Goal: Task Accomplishment & Management: Use online tool/utility

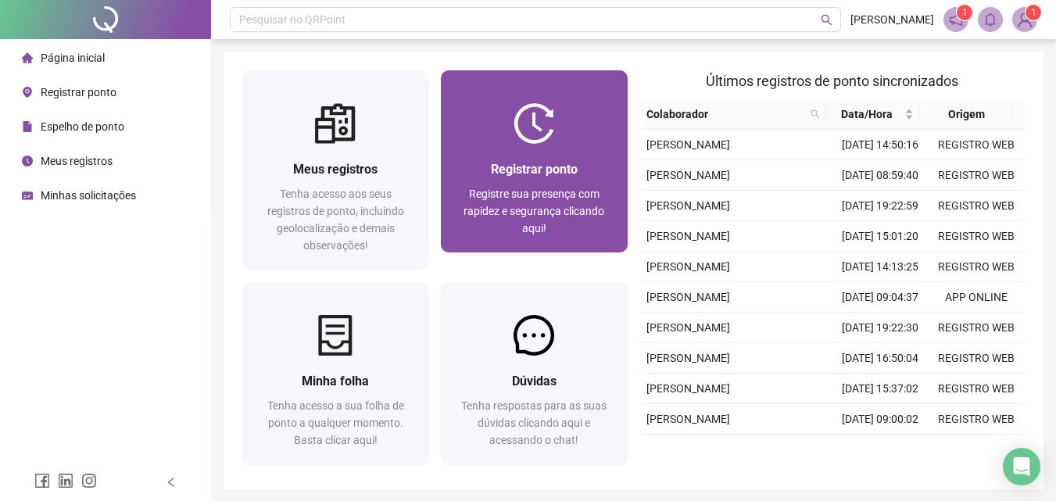
click at [559, 141] on div at bounding box center [534, 123] width 186 height 41
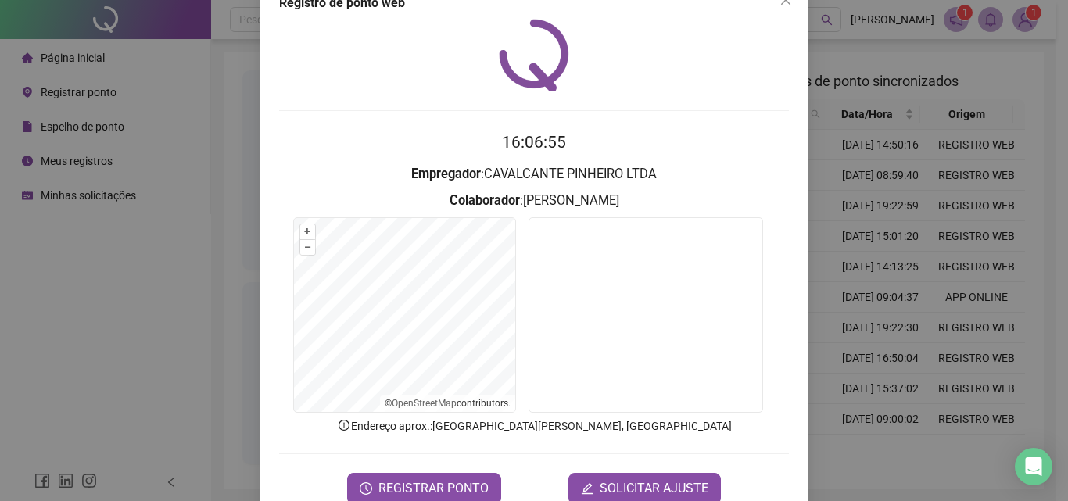
scroll to position [75, 0]
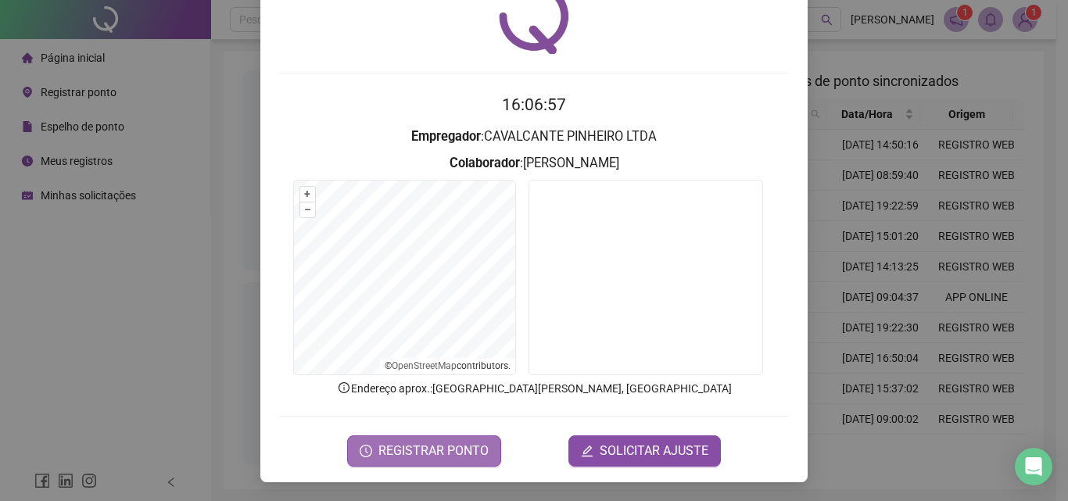
click at [435, 444] on span "REGISTRAR PONTO" at bounding box center [433, 451] width 110 height 19
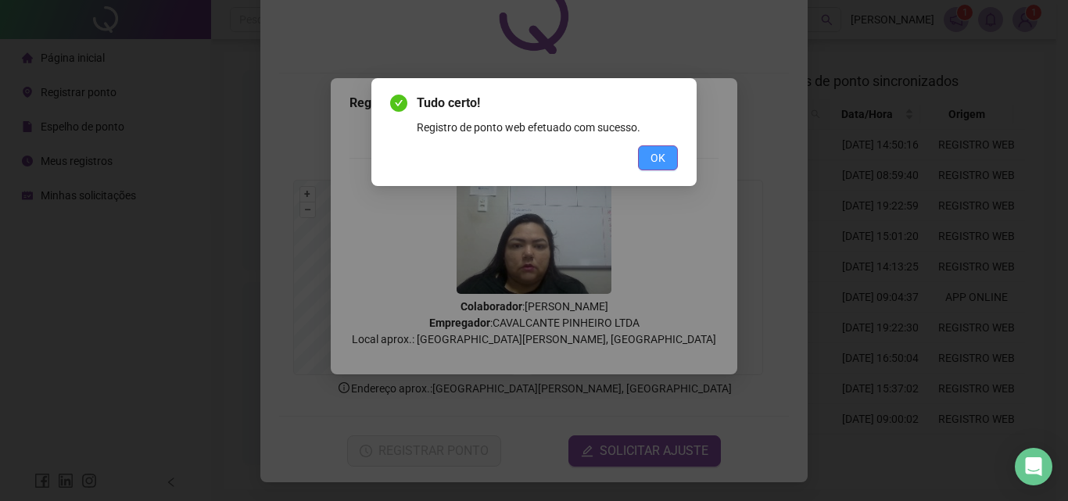
click at [660, 155] on span "OK" at bounding box center [657, 157] width 15 height 17
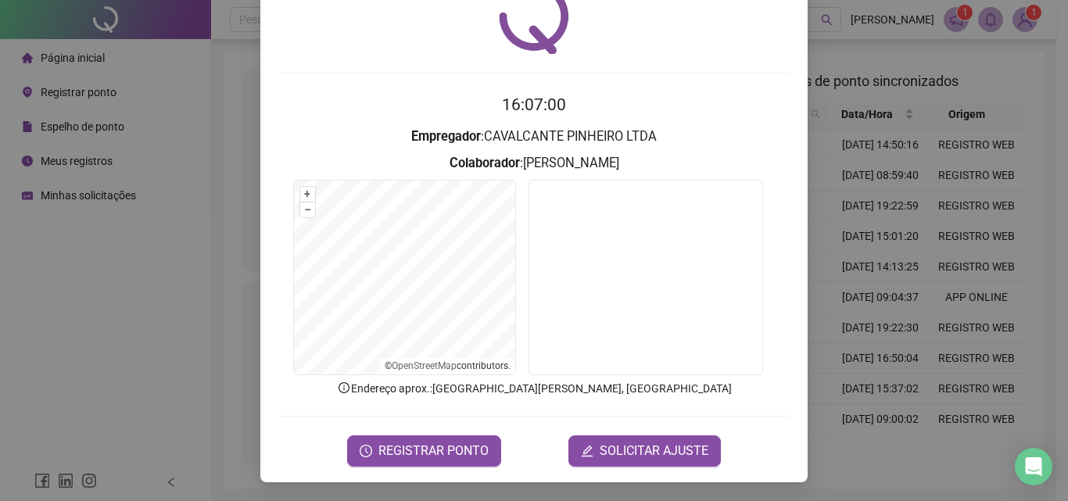
scroll to position [0, 0]
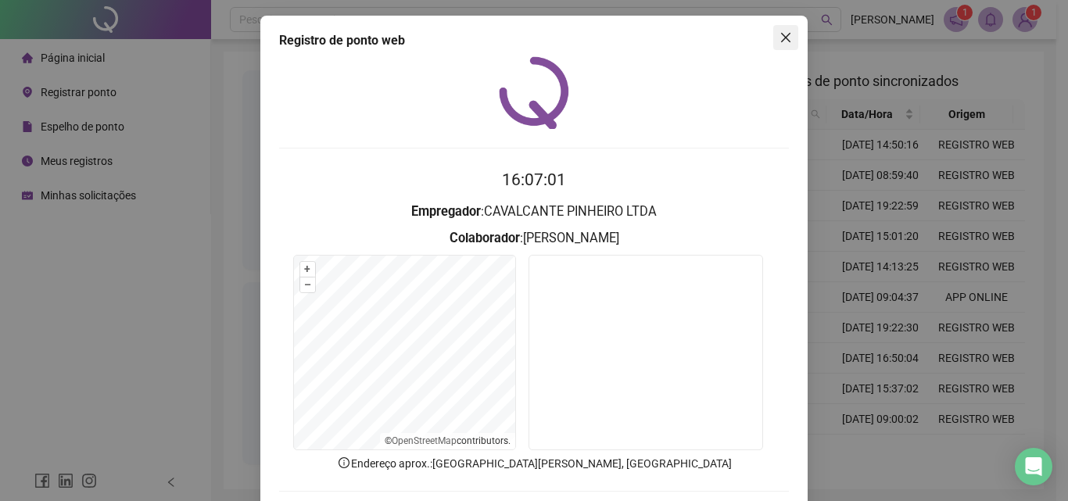
click at [781, 38] on icon "close" at bounding box center [785, 37] width 13 height 13
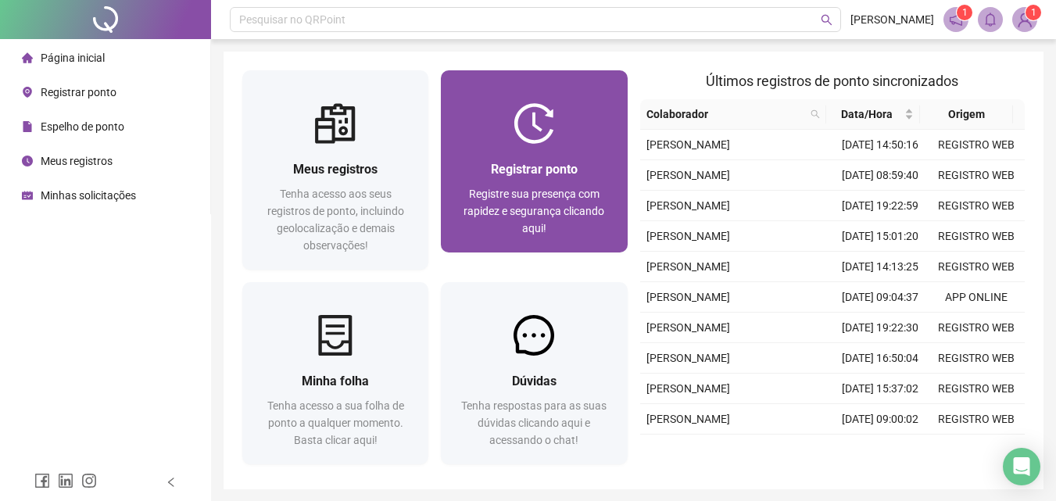
click at [546, 138] on img at bounding box center [534, 123] width 41 height 41
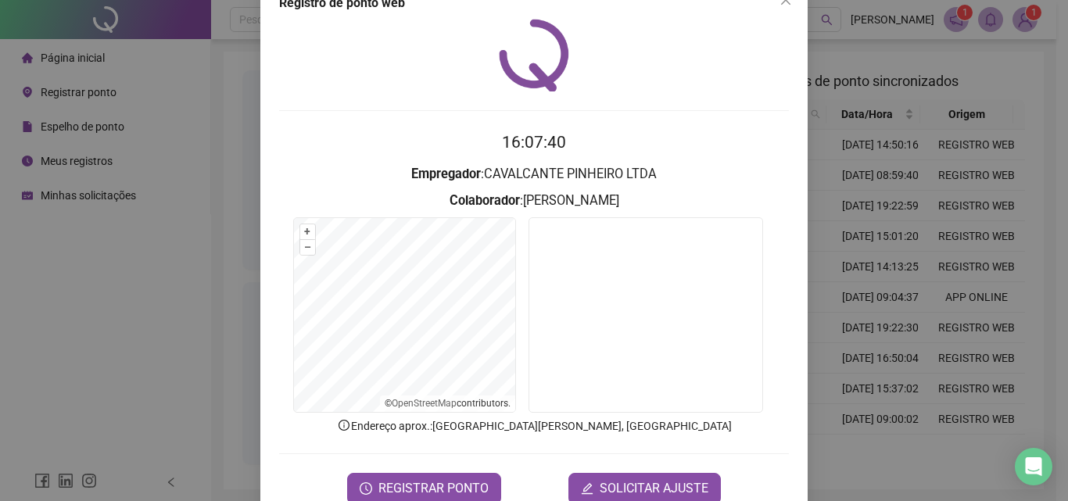
scroll to position [75, 0]
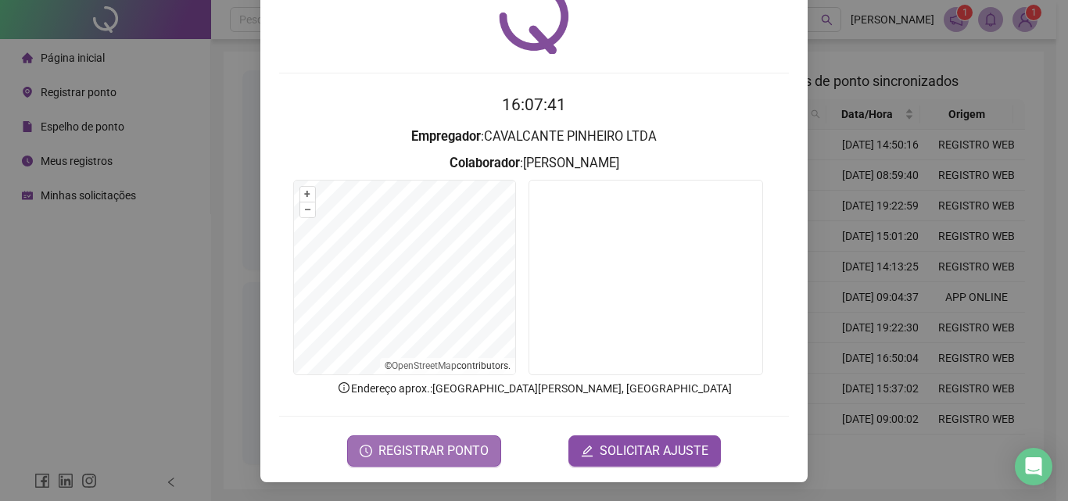
click at [439, 451] on span "REGISTRAR PONTO" at bounding box center [433, 451] width 110 height 19
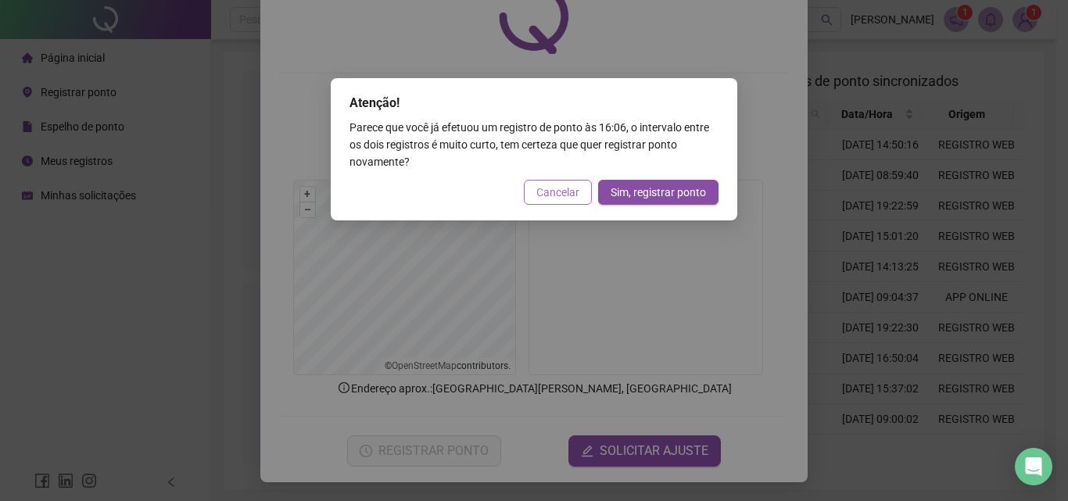
click at [581, 196] on button "Cancelar" at bounding box center [558, 192] width 68 height 25
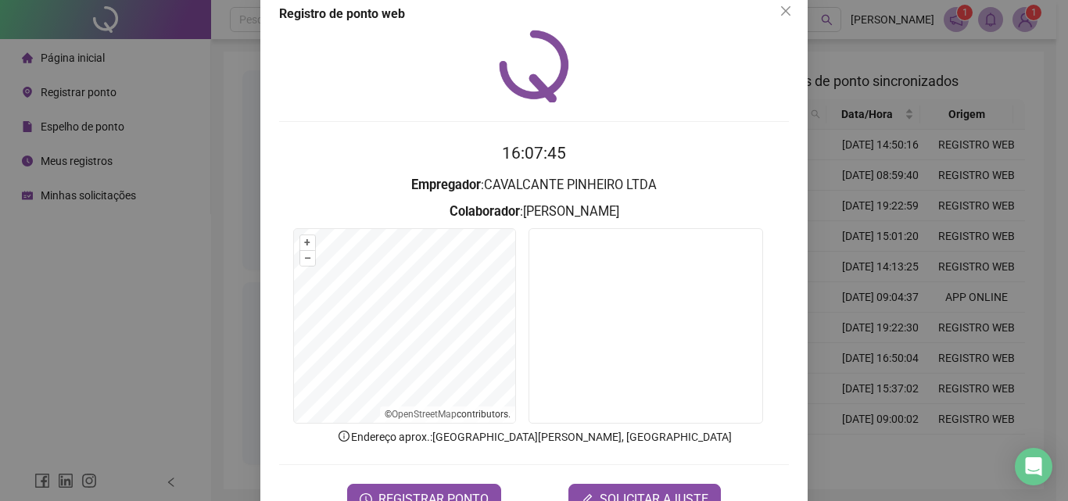
scroll to position [0, 0]
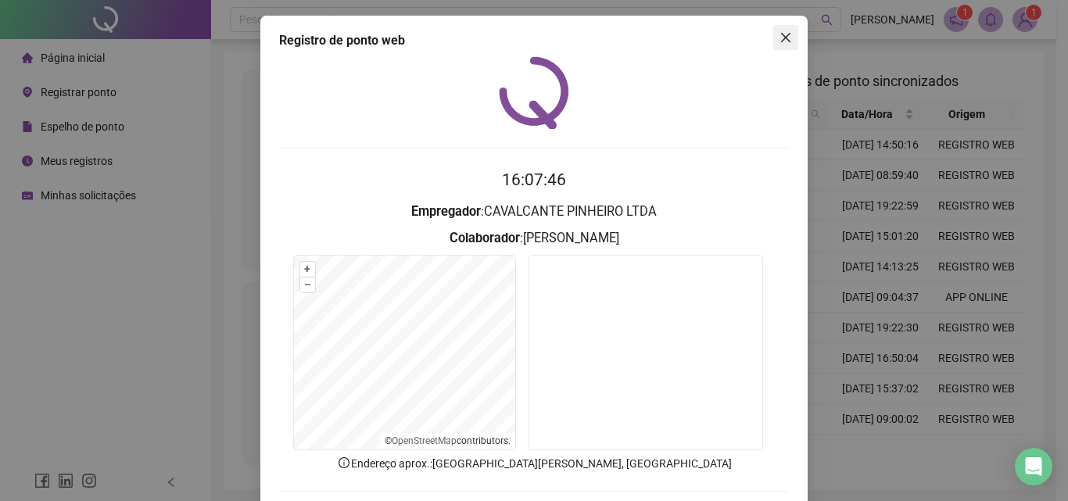
click at [781, 34] on icon "close" at bounding box center [785, 37] width 13 height 13
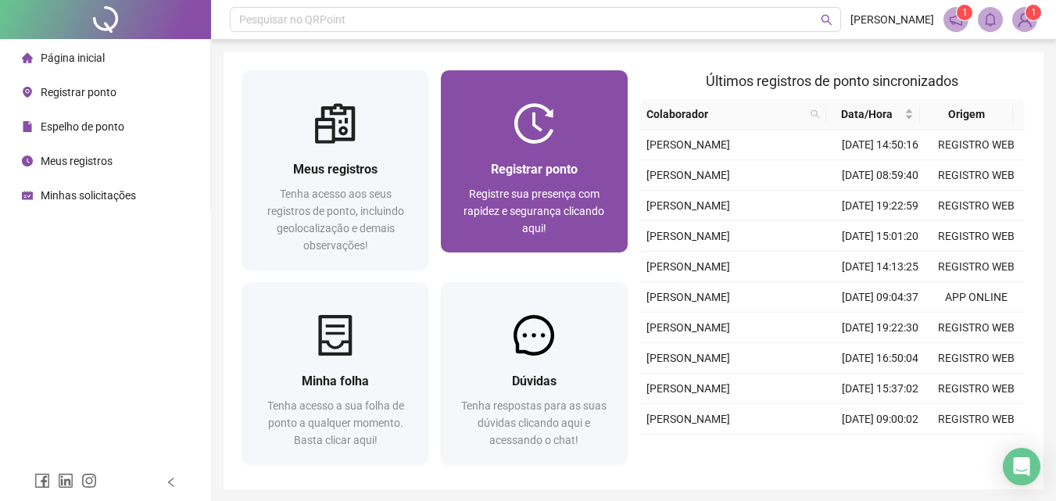
click at [525, 138] on img at bounding box center [534, 123] width 41 height 41
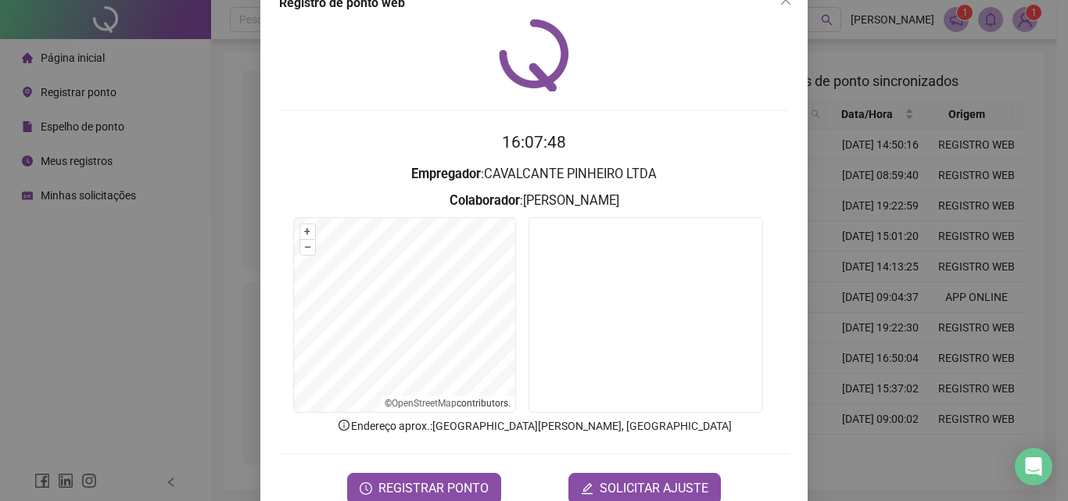
scroll to position [75, 0]
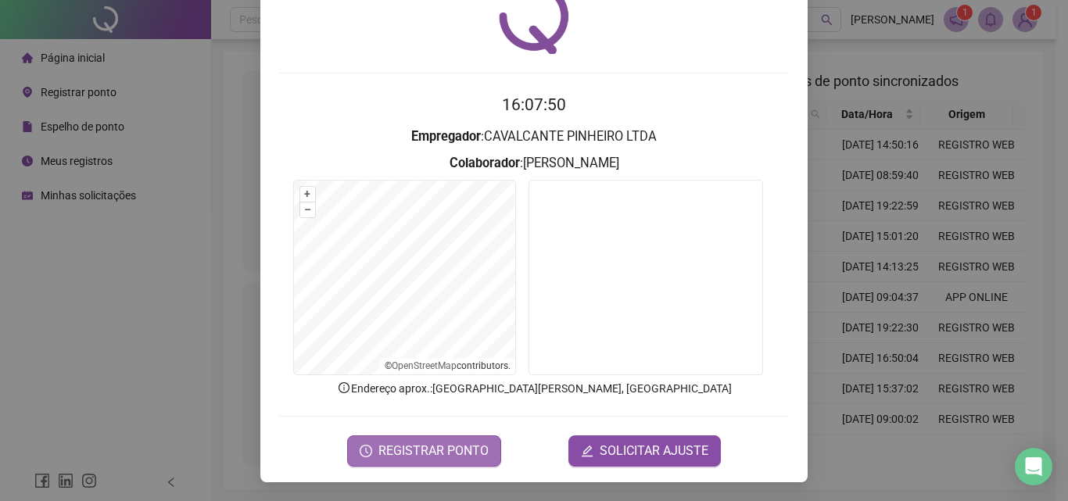
click at [427, 458] on span "REGISTRAR PONTO" at bounding box center [433, 451] width 110 height 19
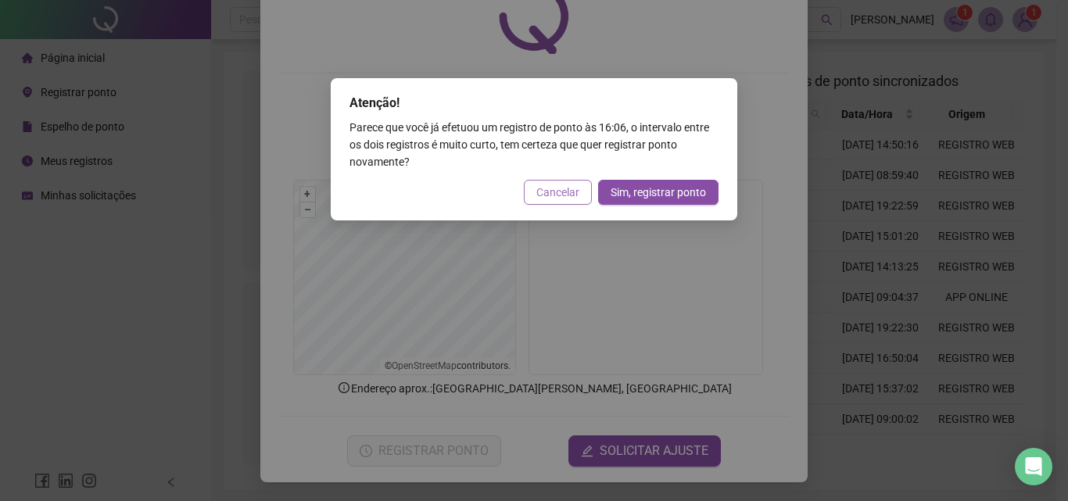
click at [560, 192] on span "Cancelar" at bounding box center [557, 192] width 43 height 17
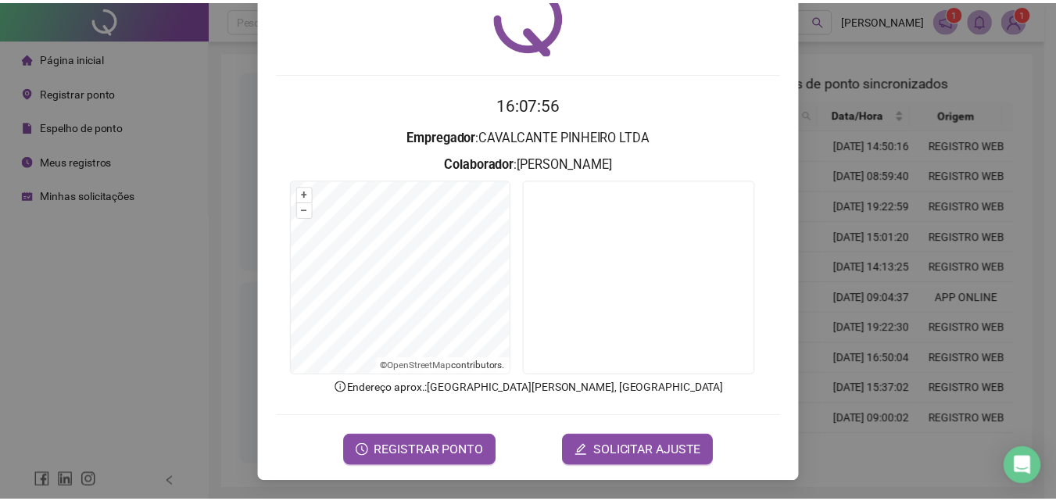
scroll to position [0, 0]
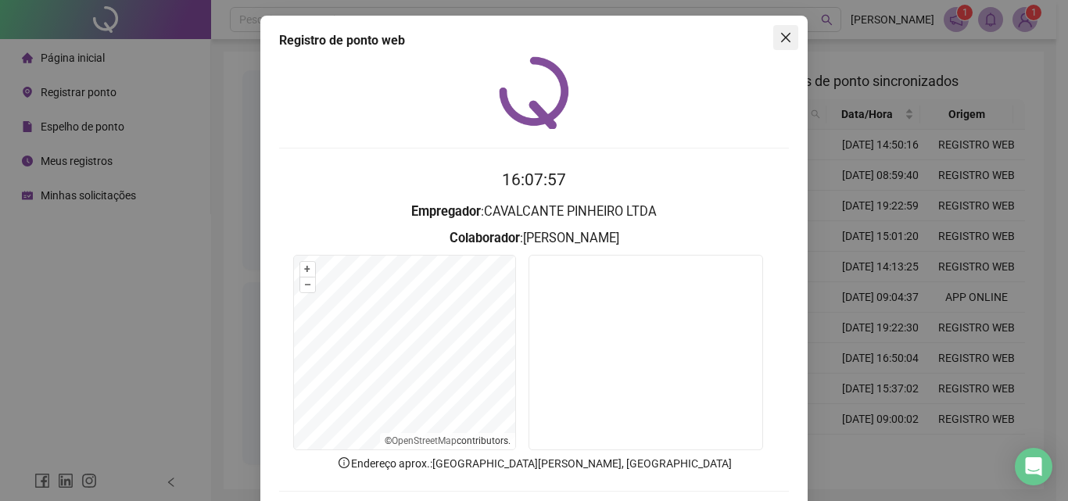
click at [773, 44] on button "Close" at bounding box center [785, 37] width 25 height 25
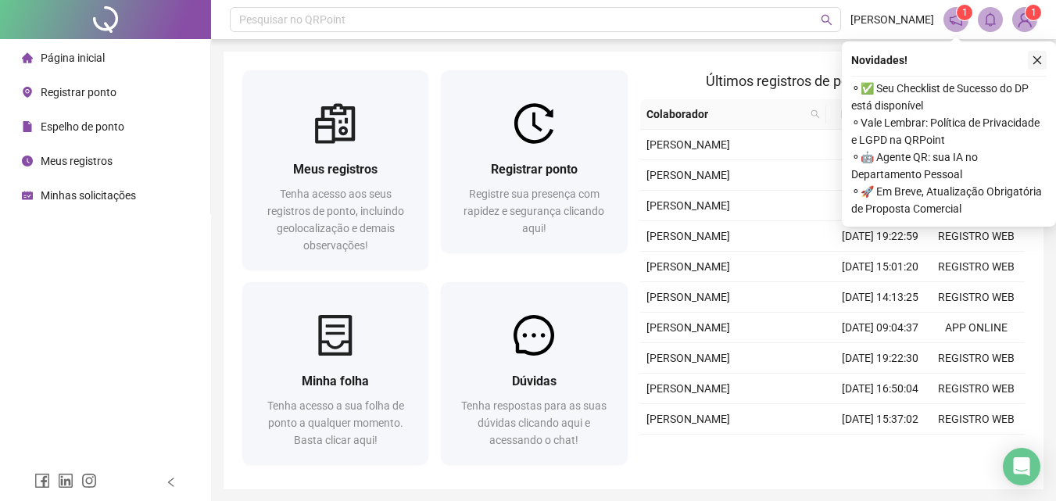
click at [1037, 61] on icon "close" at bounding box center [1037, 60] width 9 height 9
